Goal: Task Accomplishment & Management: Use online tool/utility

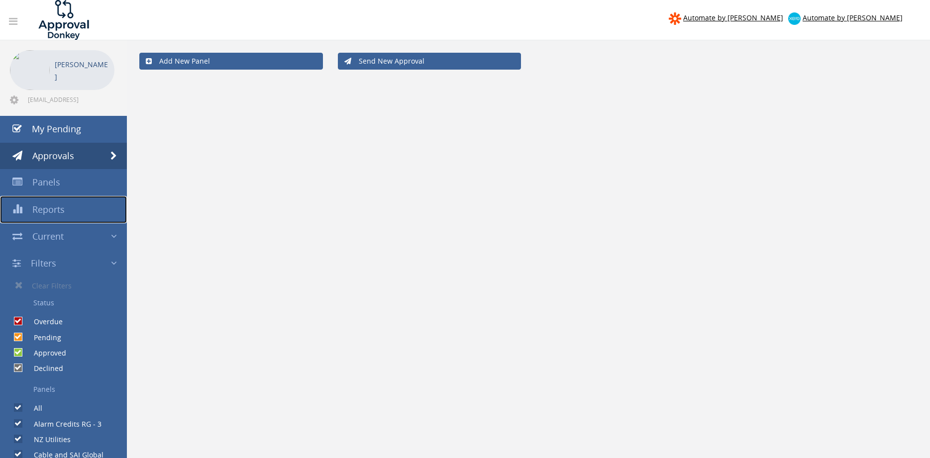
click at [53, 211] on span "Reports" at bounding box center [48, 209] width 32 height 12
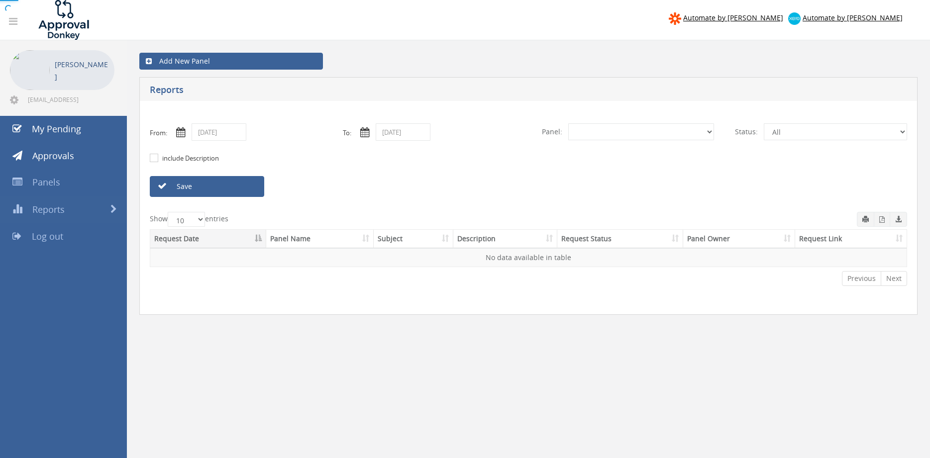
select select "number:0"
click at [223, 134] on input "09/01/2025" at bounding box center [218, 131] width 55 height 17
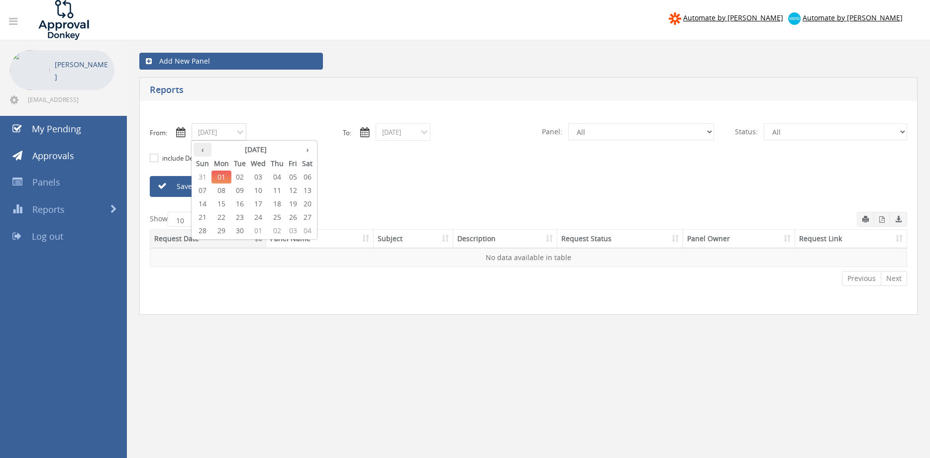
click at [203, 151] on th "‹" at bounding box center [202, 150] width 18 height 14
click at [295, 230] on span "29" at bounding box center [292, 230] width 13 height 13
type input "08/29/2025"
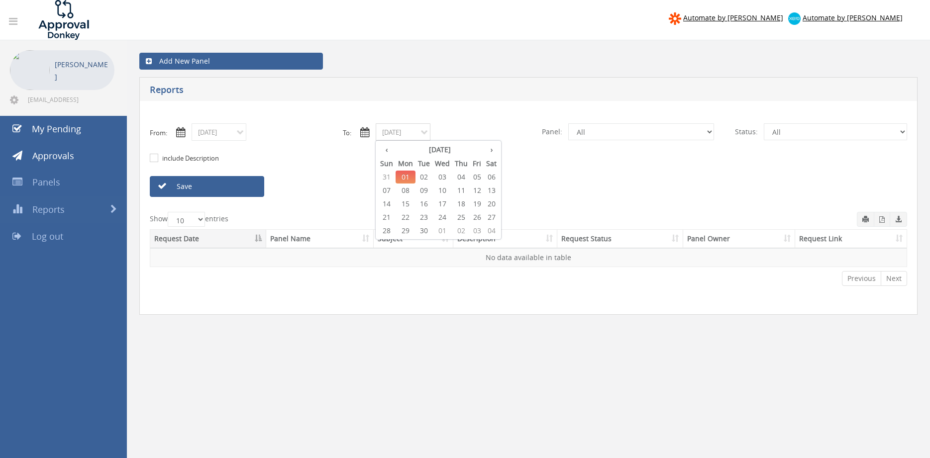
click at [410, 130] on input "09/01/2025" at bounding box center [402, 131] width 55 height 17
click at [388, 147] on th "‹" at bounding box center [386, 150] width 18 height 14
click at [480, 231] on span "29" at bounding box center [476, 230] width 13 height 13
type input "08/29/2025"
select select "number:9739"
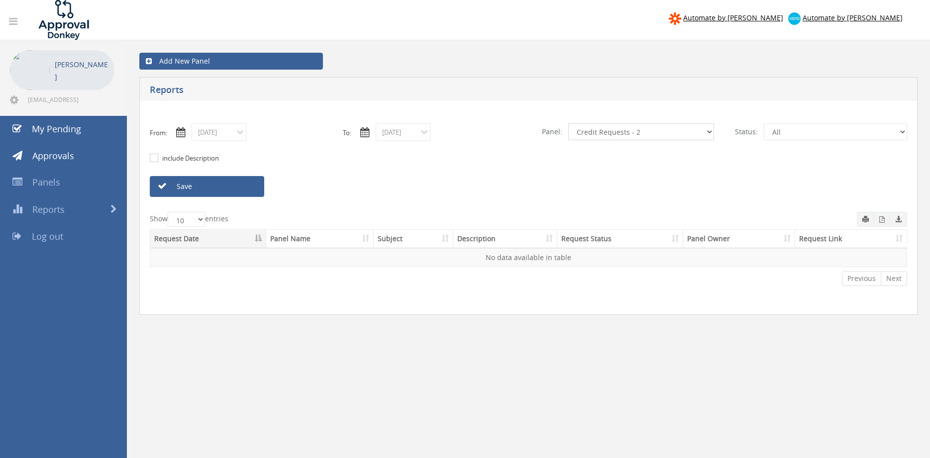
click option "Credit Requests - 2" at bounding box center [0, 0] width 0 height 0
click at [248, 187] on link "Save" at bounding box center [207, 186] width 114 height 21
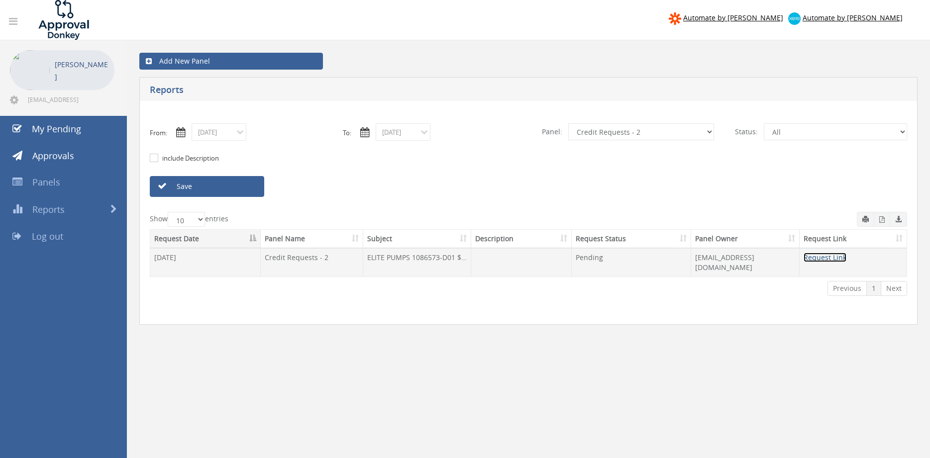
click at [833, 256] on link "Request Link" at bounding box center [824, 257] width 43 height 9
click at [253, 189] on link "Save" at bounding box center [207, 186] width 114 height 21
click at [215, 134] on input "08/29/2025" at bounding box center [218, 131] width 55 height 17
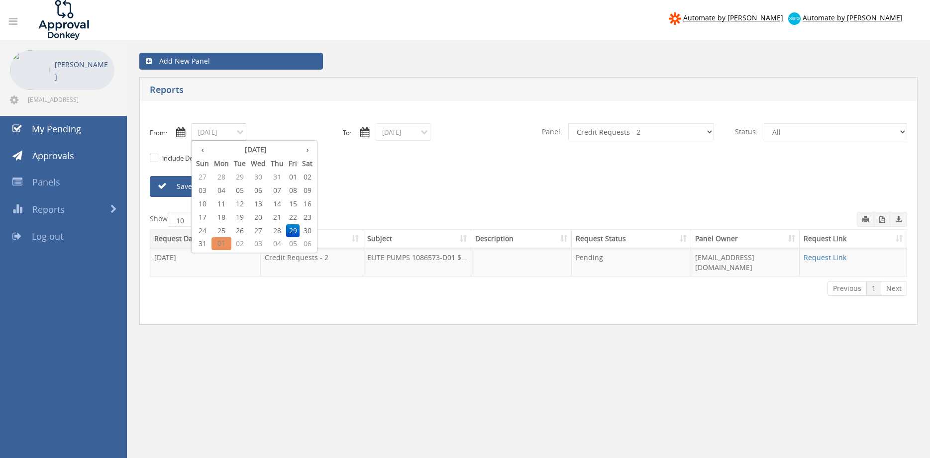
click at [222, 229] on span "25" at bounding box center [221, 230] width 20 height 13
type input "08/25/2025"
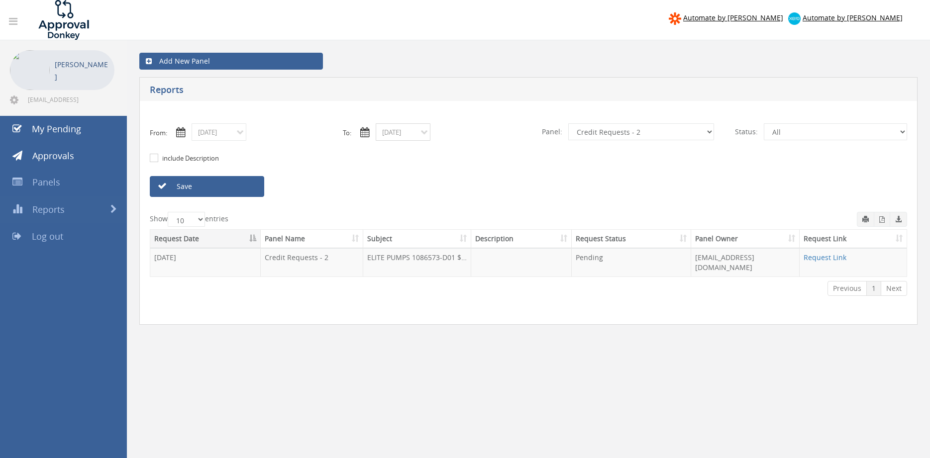
click at [389, 133] on input "08/29/2025" at bounding box center [402, 131] width 55 height 17
click at [407, 232] on span "25" at bounding box center [405, 230] width 20 height 13
type input "08/25/2025"
click at [568, 123] on select "All Alarm Credits RG - 3 NZ Utilities Cable and SAI Global NZ Alarms-1 NZ FX Pa…" at bounding box center [641, 131] width 146 height 17
click option "Alarm Credits RG - 3" at bounding box center [0, 0] width 0 height 0
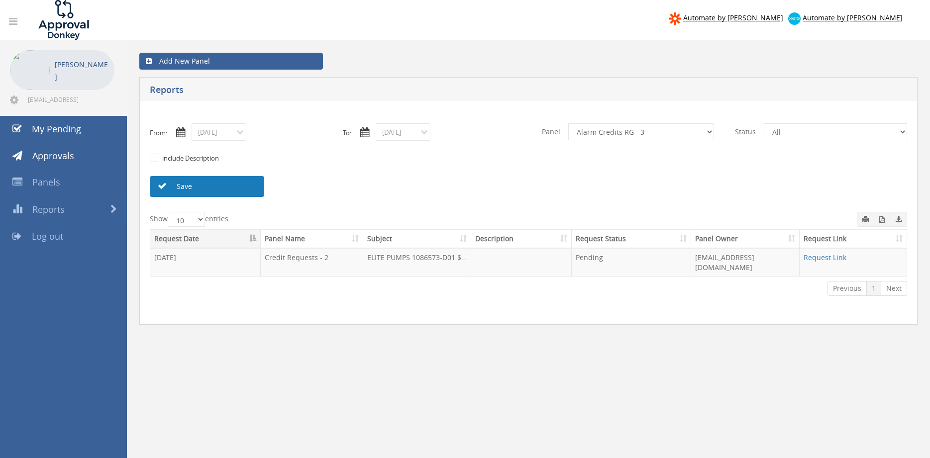
click at [228, 188] on link "Save" at bounding box center [207, 186] width 114 height 21
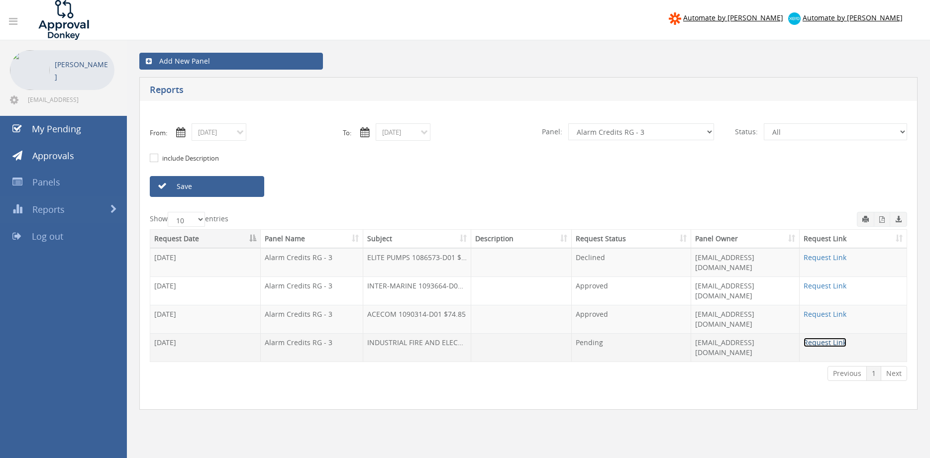
click at [824, 338] on link "Request Link" at bounding box center [824, 342] width 43 height 9
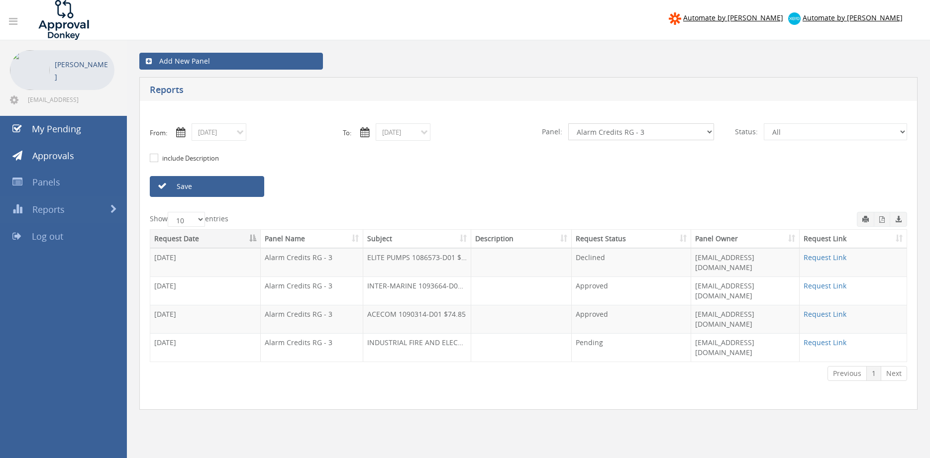
click at [568, 123] on select "All Alarm Credits RG - 3 NZ Utilities Cable and SAI Global NZ Alarms-1 NZ FX Pa…" at bounding box center [641, 131] width 146 height 17
select select "number:9744"
click option "Flamestop Utilities" at bounding box center [0, 0] width 0 height 0
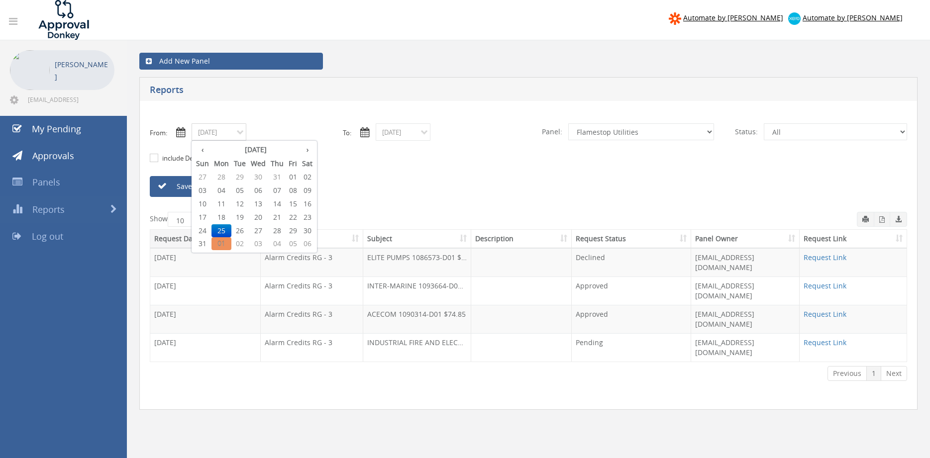
click at [240, 137] on input "08/25/2025" at bounding box center [218, 131] width 55 height 17
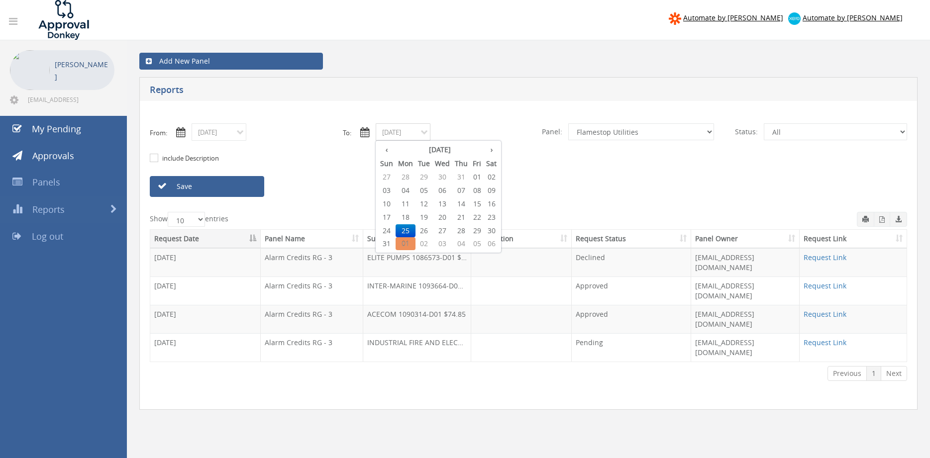
click at [429, 132] on input "08/25/2025" at bounding box center [402, 131] width 55 height 17
click at [385, 246] on span "31" at bounding box center [386, 243] width 18 height 13
type input "08/31/2025"
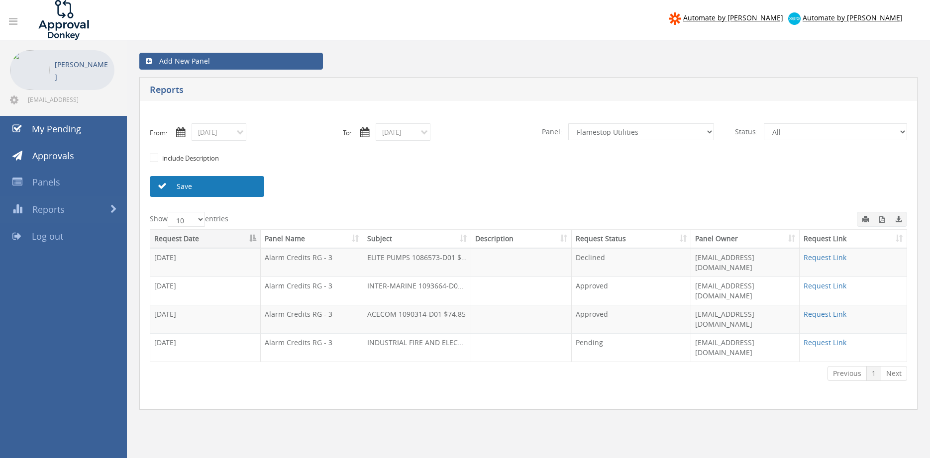
click at [255, 191] on link "Save" at bounding box center [207, 186] width 114 height 21
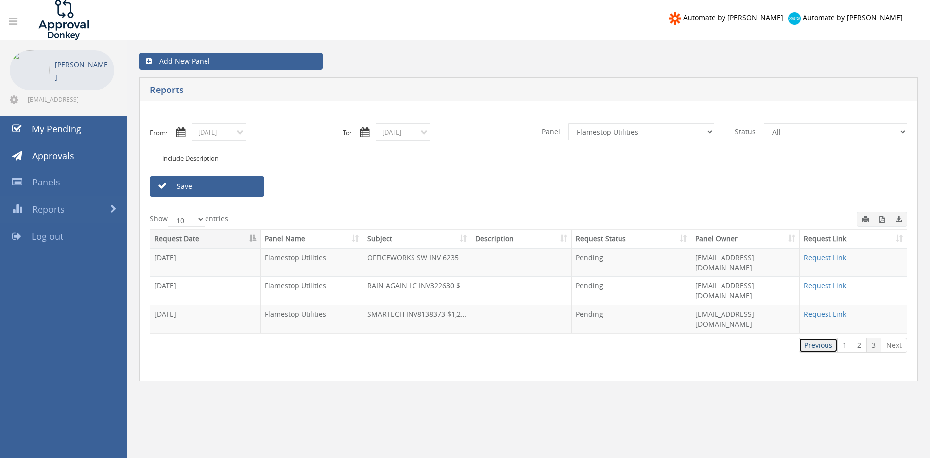
click at [818, 338] on link "Previous" at bounding box center [817, 345] width 39 height 15
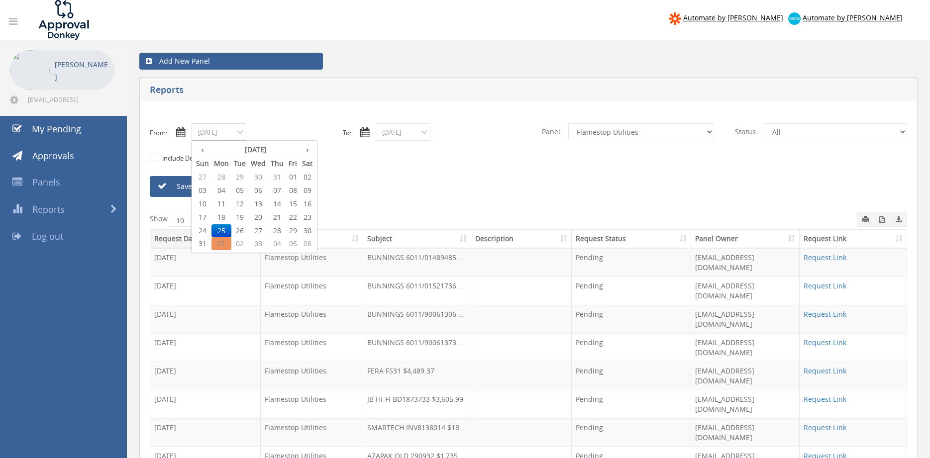
click at [238, 135] on input "08/25/2025" at bounding box center [218, 131] width 55 height 17
click at [293, 229] on span "29" at bounding box center [292, 230] width 13 height 13
type input "08/29/2025"
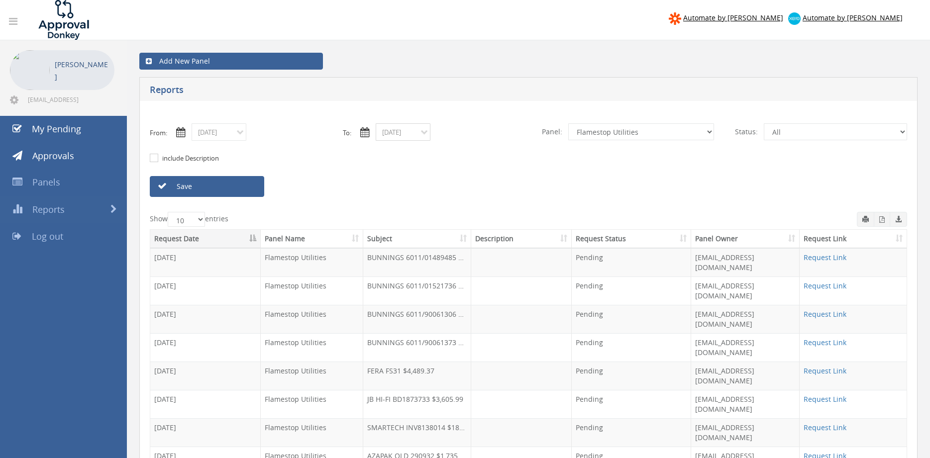
click at [401, 135] on input "08/31/2025" at bounding box center [402, 131] width 55 height 17
click at [476, 229] on span "29" at bounding box center [476, 230] width 13 height 13
type input "08/29/2025"
drag, startPoint x: 244, startPoint y: 186, endPoint x: 254, endPoint y: 186, distance: 10.0
click at [244, 186] on link "Save" at bounding box center [207, 186] width 114 height 21
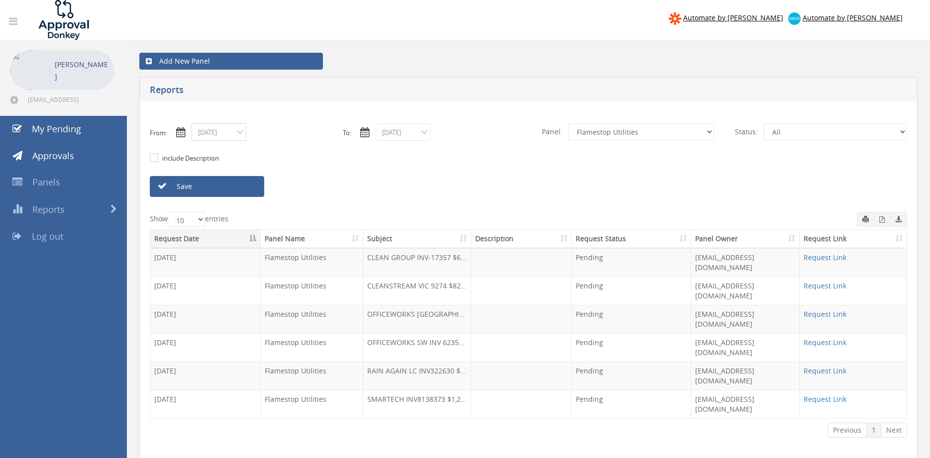
click at [238, 133] on input "08/29/2025" at bounding box center [218, 131] width 55 height 17
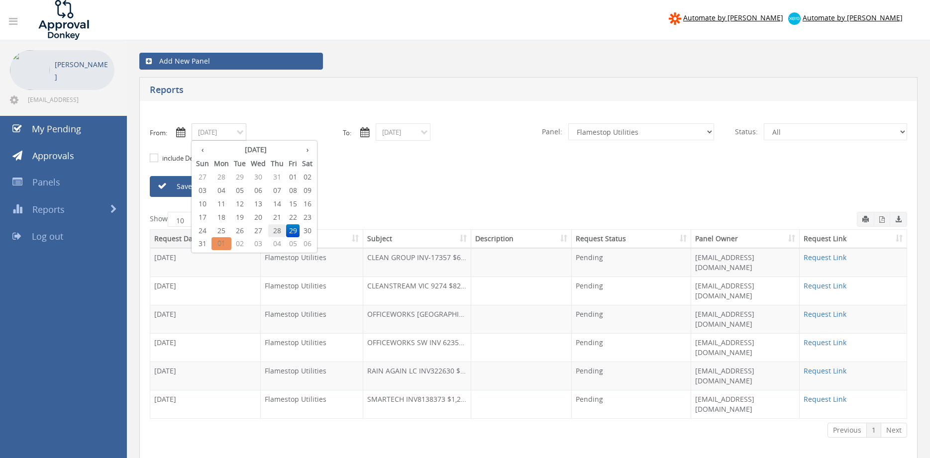
click at [279, 231] on span "28" at bounding box center [277, 230] width 18 height 13
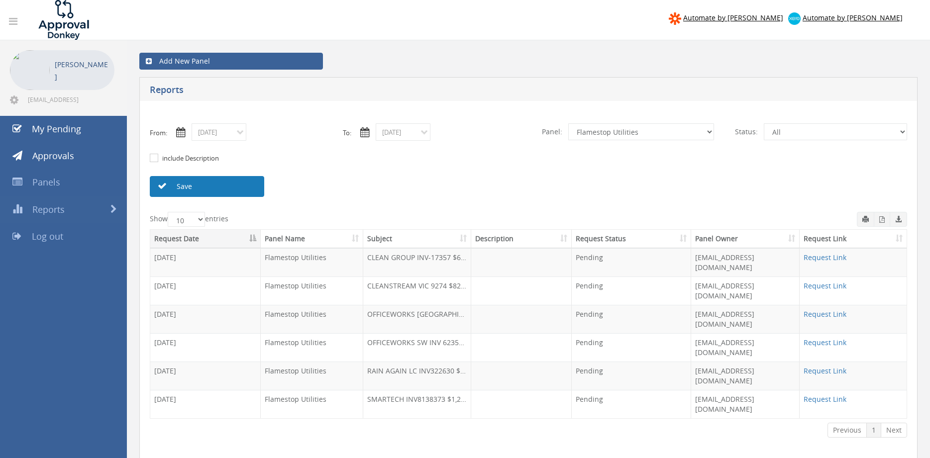
click at [253, 192] on link "Save" at bounding box center [207, 186] width 114 height 21
click at [240, 138] on input "08/28/2025" at bounding box center [218, 131] width 55 height 17
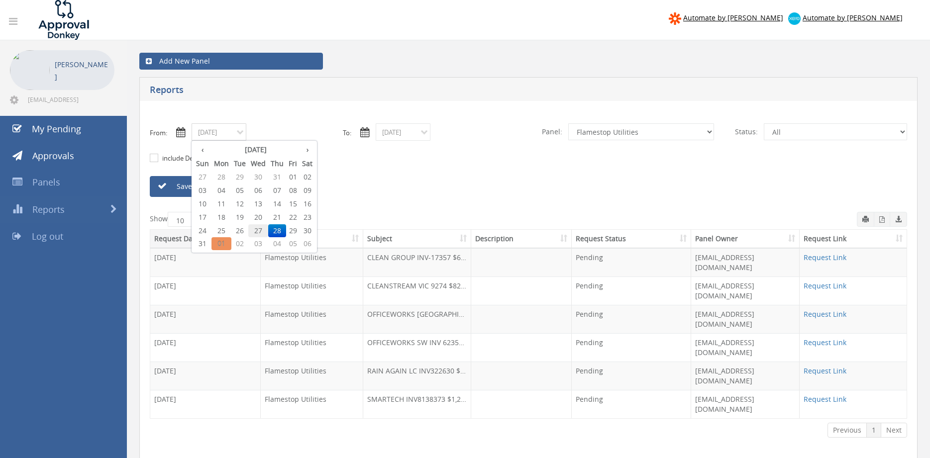
click at [259, 232] on span "27" at bounding box center [258, 230] width 20 height 13
type input "08/27/2025"
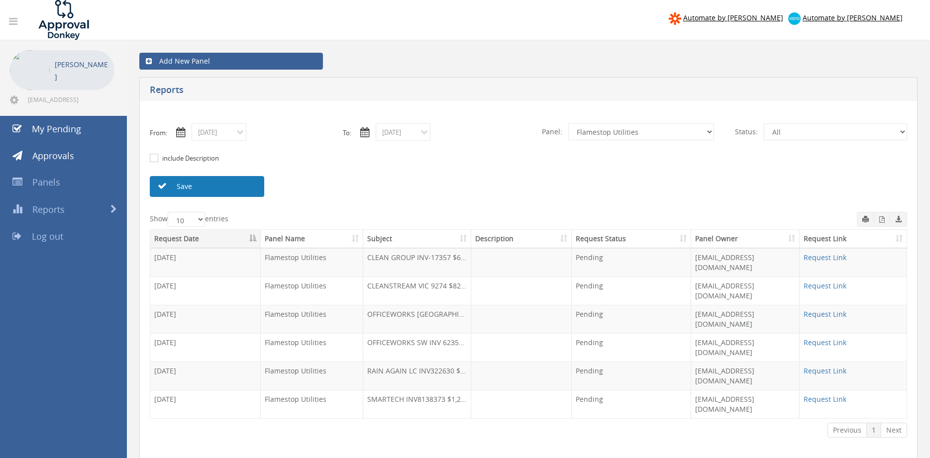
click at [238, 186] on link "Save" at bounding box center [207, 186] width 114 height 21
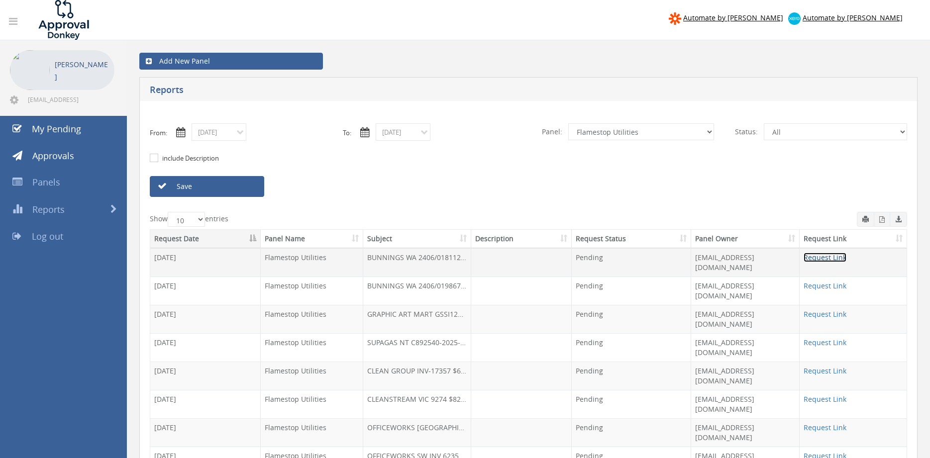
click at [821, 256] on link "Request Link" at bounding box center [824, 257] width 43 height 9
click at [568, 123] on select "All Alarm Credits RG - 3 NZ Utilities Cable and SAI Global NZ Alarms-1 NZ FX Pa…" at bounding box center [641, 131] width 146 height 17
select select "number:9739"
click option "Credit Requests - 2" at bounding box center [0, 0] width 0 height 0
click at [409, 133] on input "08/29/2025" at bounding box center [402, 131] width 55 height 17
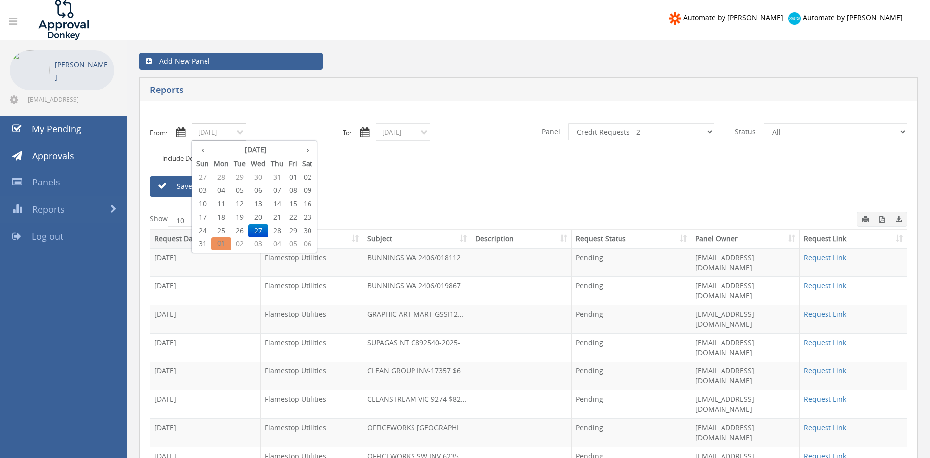
click at [234, 134] on input "08/27/2025" at bounding box center [218, 131] width 55 height 17
click at [295, 228] on span "29" at bounding box center [292, 230] width 13 height 13
type input "08/29/2025"
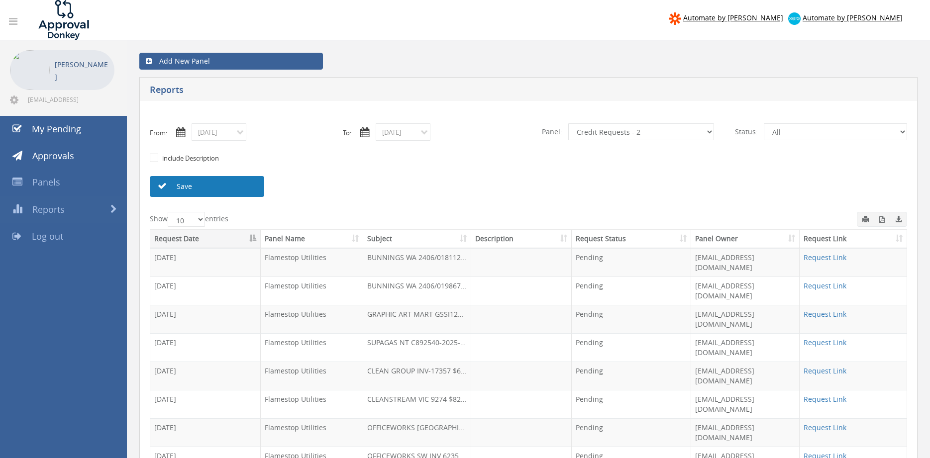
click at [227, 189] on link "Save" at bounding box center [207, 186] width 114 height 21
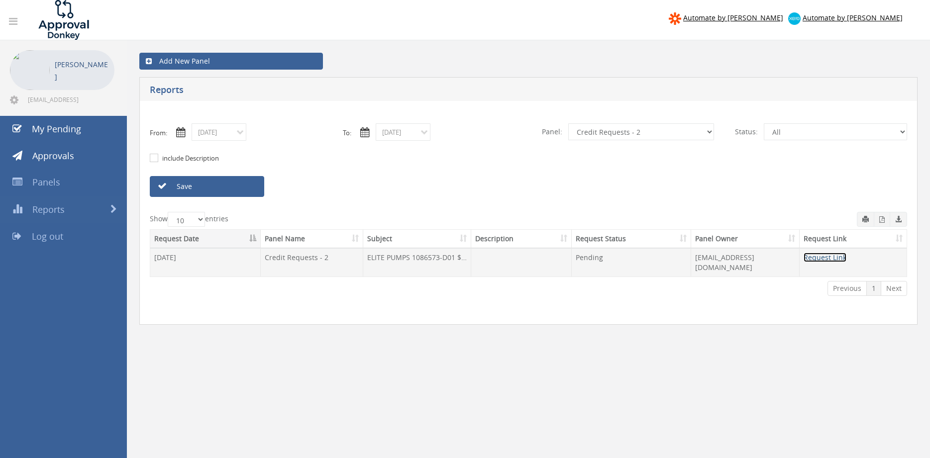
click at [821, 259] on link "Request Link" at bounding box center [824, 257] width 43 height 9
click at [252, 185] on link "Save" at bounding box center [207, 186] width 114 height 21
click at [568, 123] on select "All Alarm Credits RG - 3 NZ Utilities Cable and SAI Global NZ Alarms-1 NZ FX Pa…" at bounding box center [641, 131] width 146 height 17
click option "Alarm Credits RG - 3" at bounding box center [0, 0] width 0 height 0
click at [224, 190] on link "Save" at bounding box center [207, 186] width 114 height 21
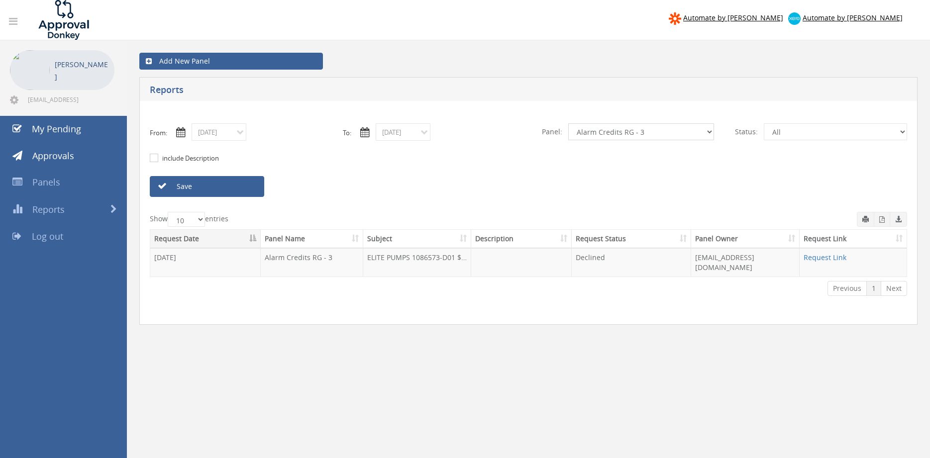
click at [568, 123] on select "All Alarm Credits RG - 3 NZ Utilities Cable and SAI Global NZ Alarms-1 NZ FX Pa…" at bounding box center [641, 131] width 146 height 17
select select "number:9739"
click option "Credit Requests - 2" at bounding box center [0, 0] width 0 height 0
click at [255, 190] on link "Save" at bounding box center [207, 186] width 114 height 21
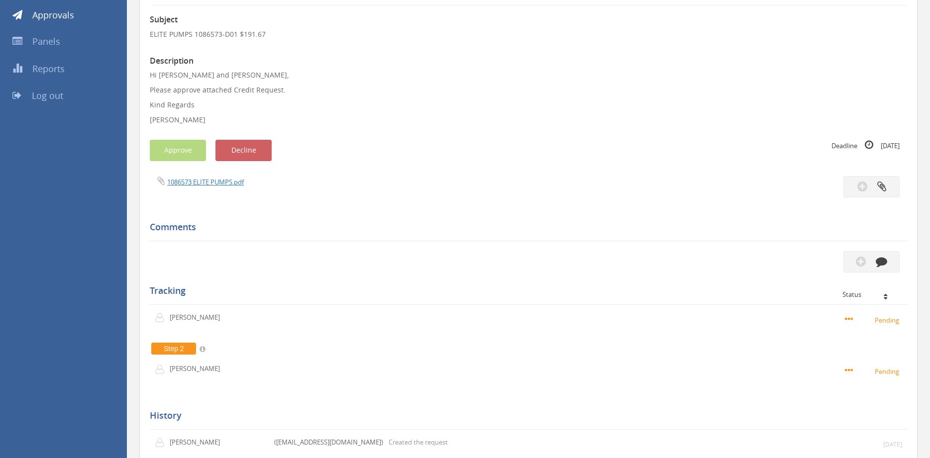
scroll to position [135, 0]
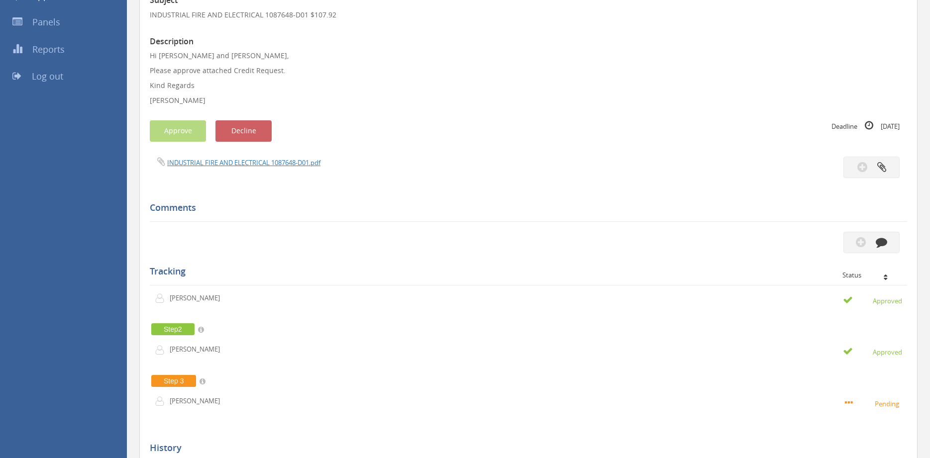
scroll to position [135, 0]
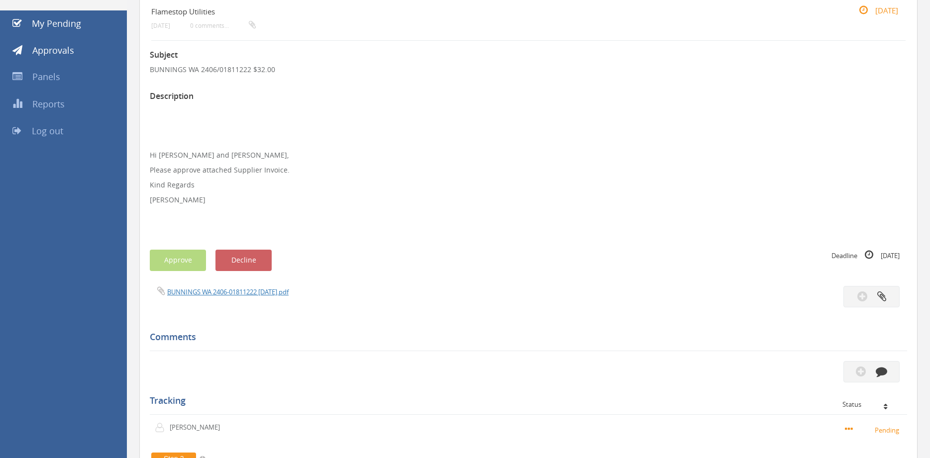
scroll to position [101, 0]
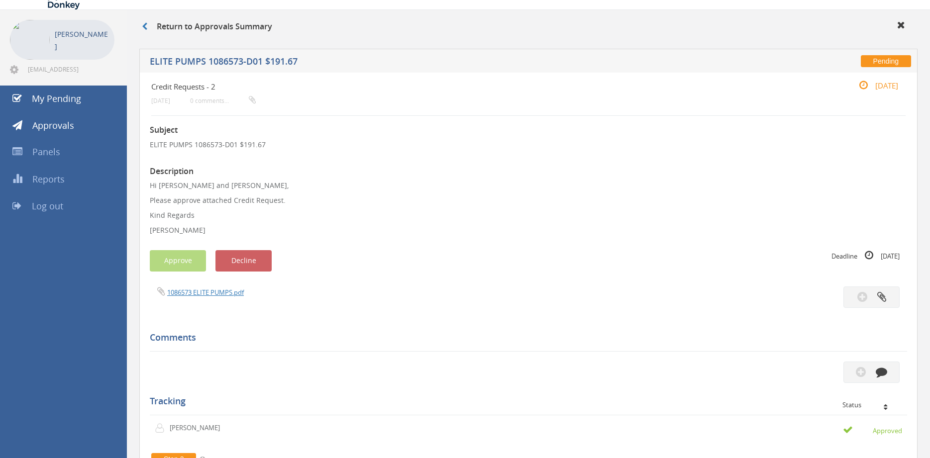
scroll to position [6, 0]
